Goal: Task Accomplishment & Management: Use online tool/utility

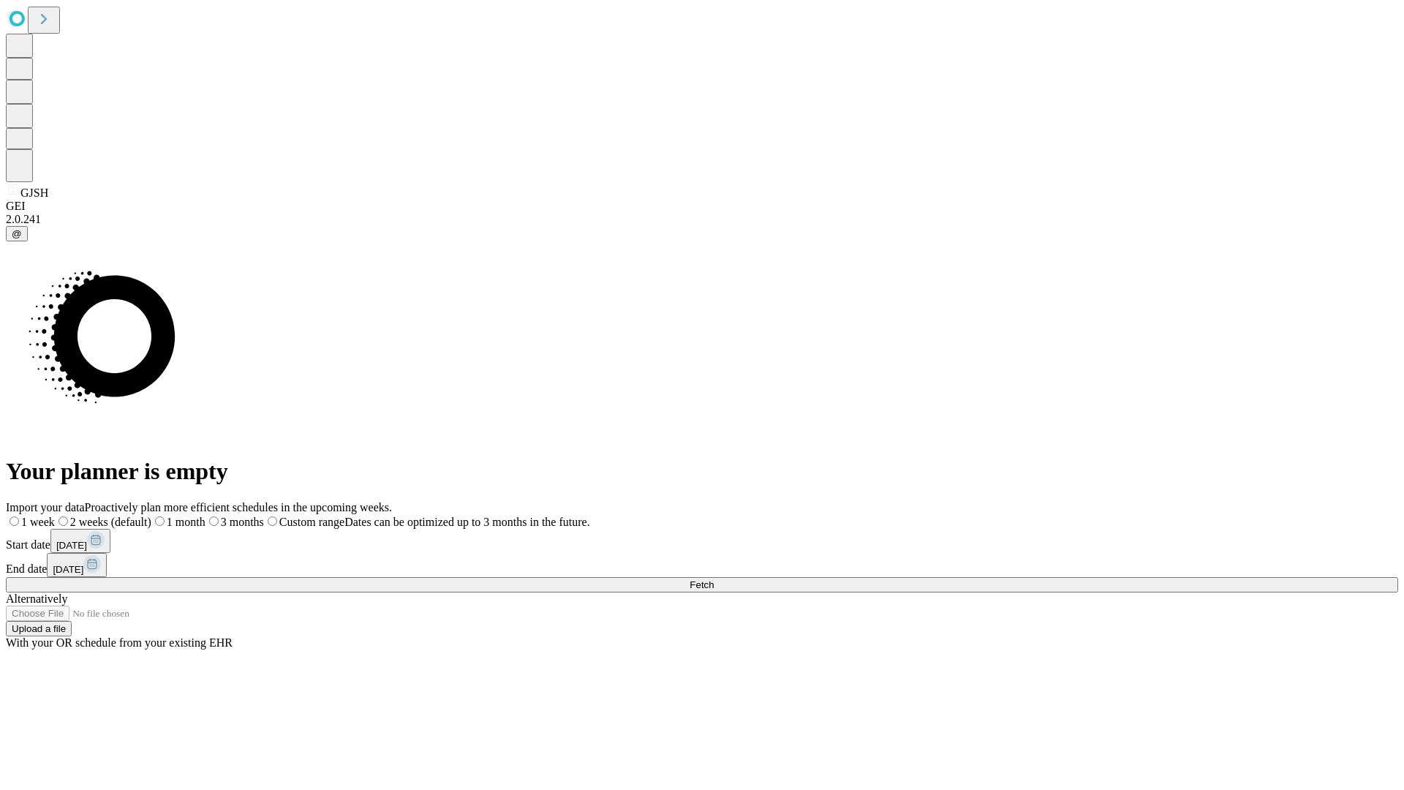
click at [714, 579] on span "Fetch" at bounding box center [702, 584] width 24 height 11
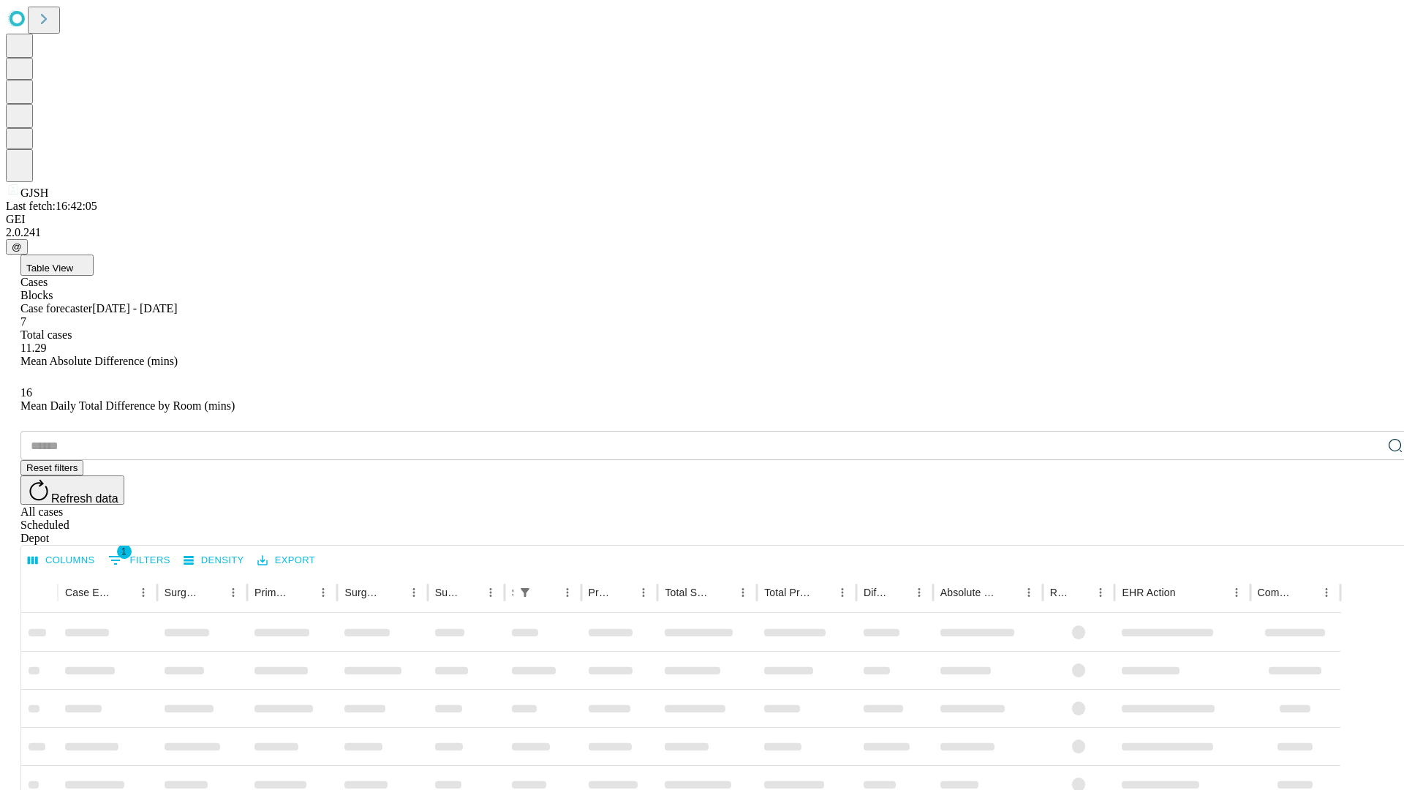
click at [1366, 532] on div "Depot" at bounding box center [716, 538] width 1393 height 13
